Goal: Information Seeking & Learning: Compare options

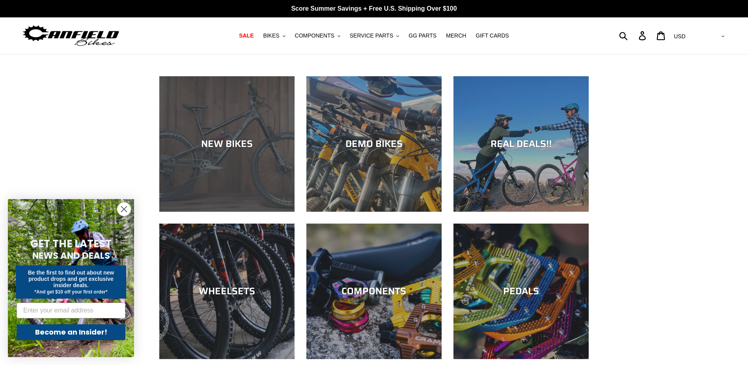
click at [226, 211] on div "NEW BIKES" at bounding box center [226, 211] width 135 height 0
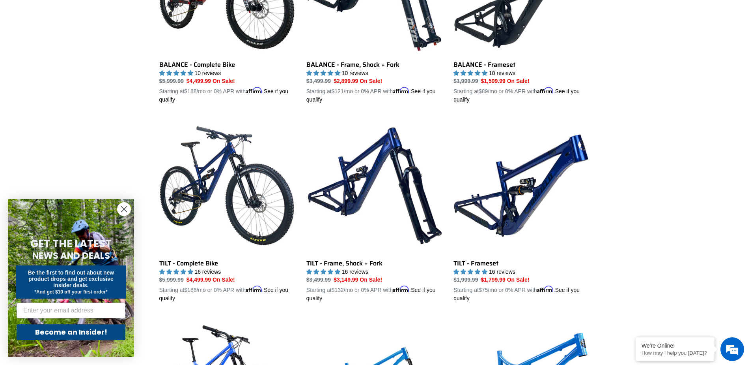
scroll to position [907, 0]
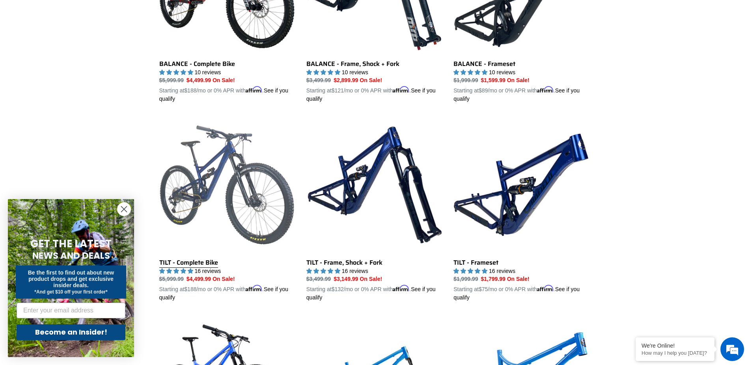
click at [248, 204] on link "TILT - Complete Bike" at bounding box center [226, 209] width 135 height 185
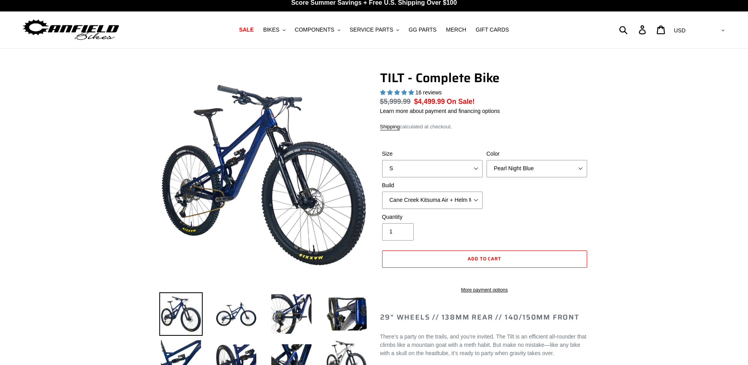
select select "highest-rating"
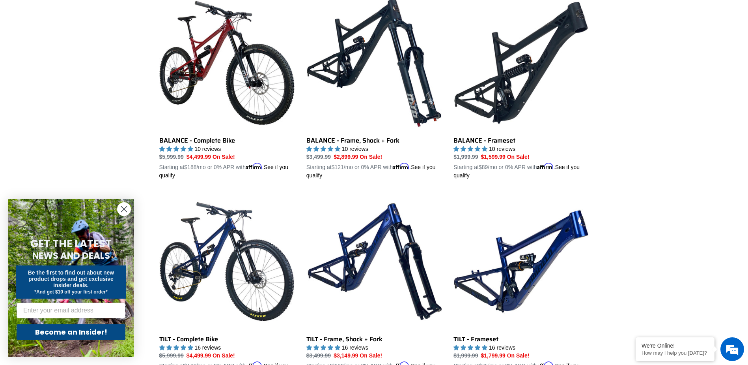
scroll to position [725, 0]
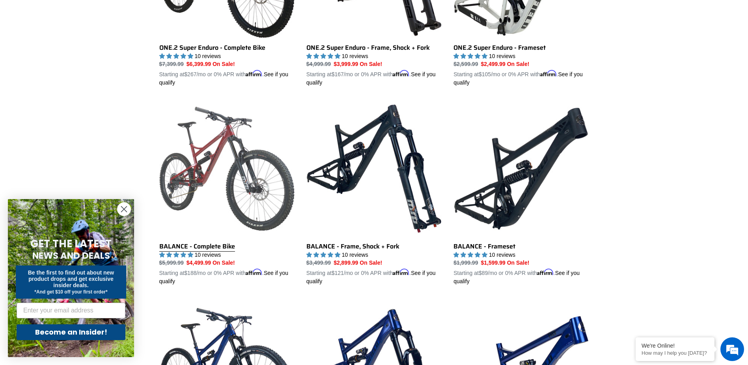
click at [245, 165] on link "BALANCE - Complete Bike" at bounding box center [226, 193] width 135 height 185
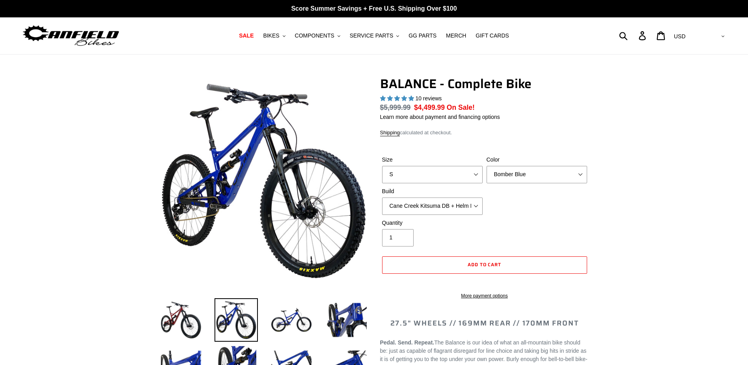
select select "highest-rating"
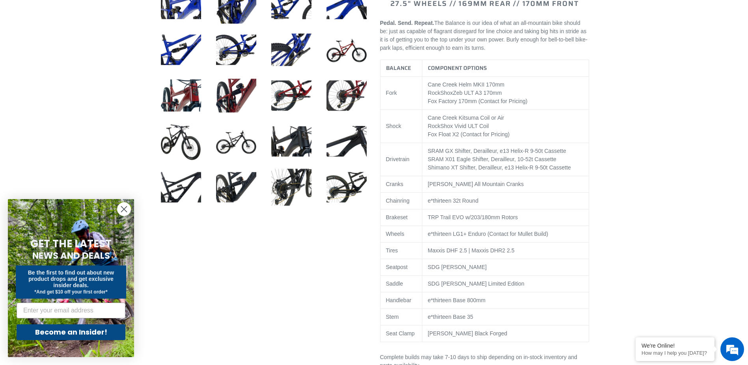
scroll to position [395, 0]
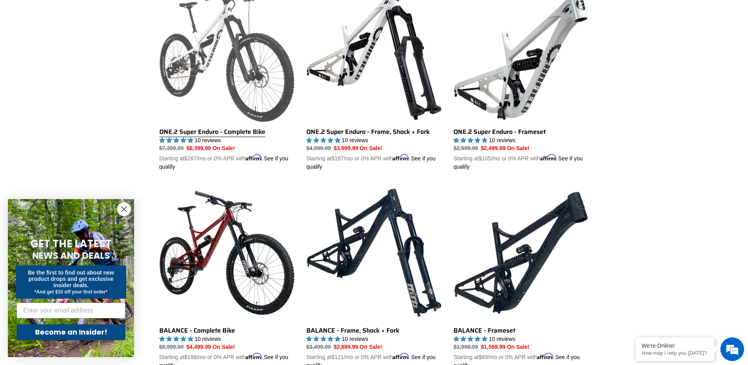
scroll to position [750, 0]
